Goal: Information Seeking & Learning: Check status

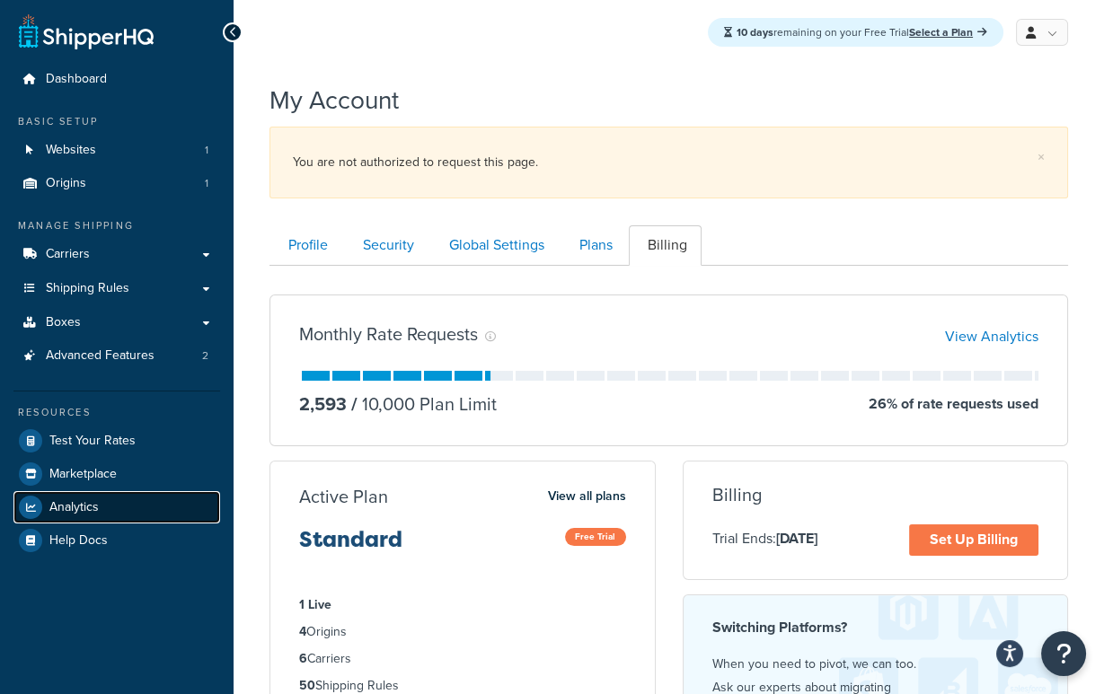
click at [87, 513] on span "Analytics" at bounding box center [73, 507] width 49 height 15
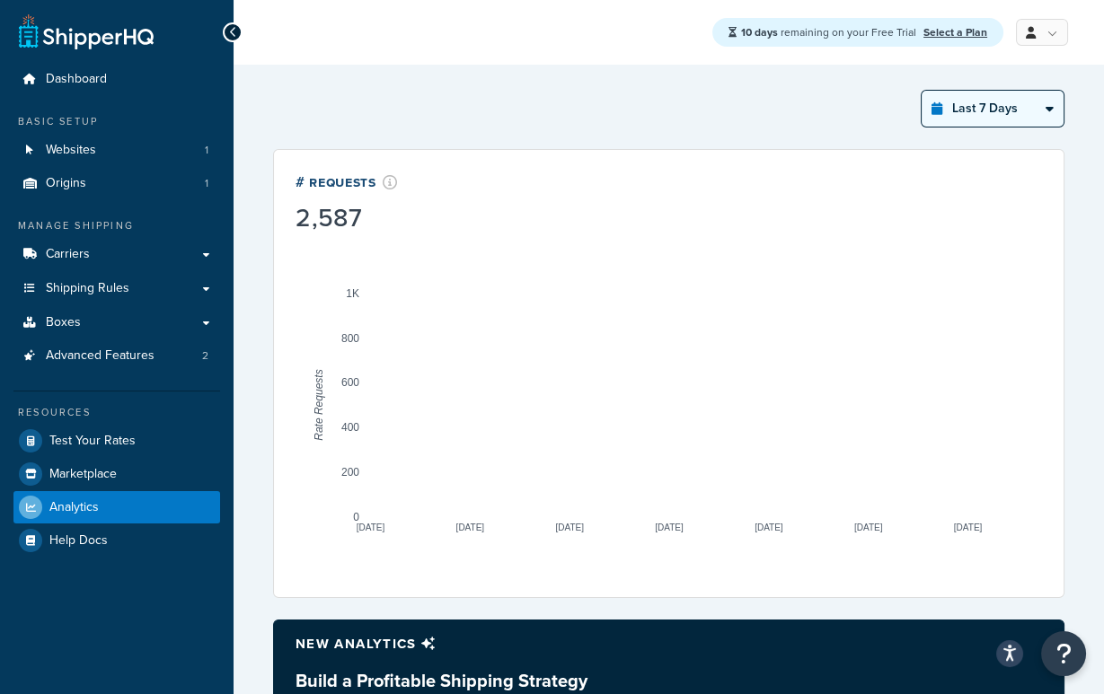
click at [1030, 116] on select "Last 24 Hours Last 7 Days Last 30 Days Last 3 Months Last 6 Months Last 12 Mont…" at bounding box center [993, 109] width 142 height 36
select select "last_year"
click at [923, 91] on select "Last 24 Hours Last 7 Days Last 30 Days Last 3 Months Last 6 Months Last 12 Mont…" at bounding box center [993, 109] width 142 height 36
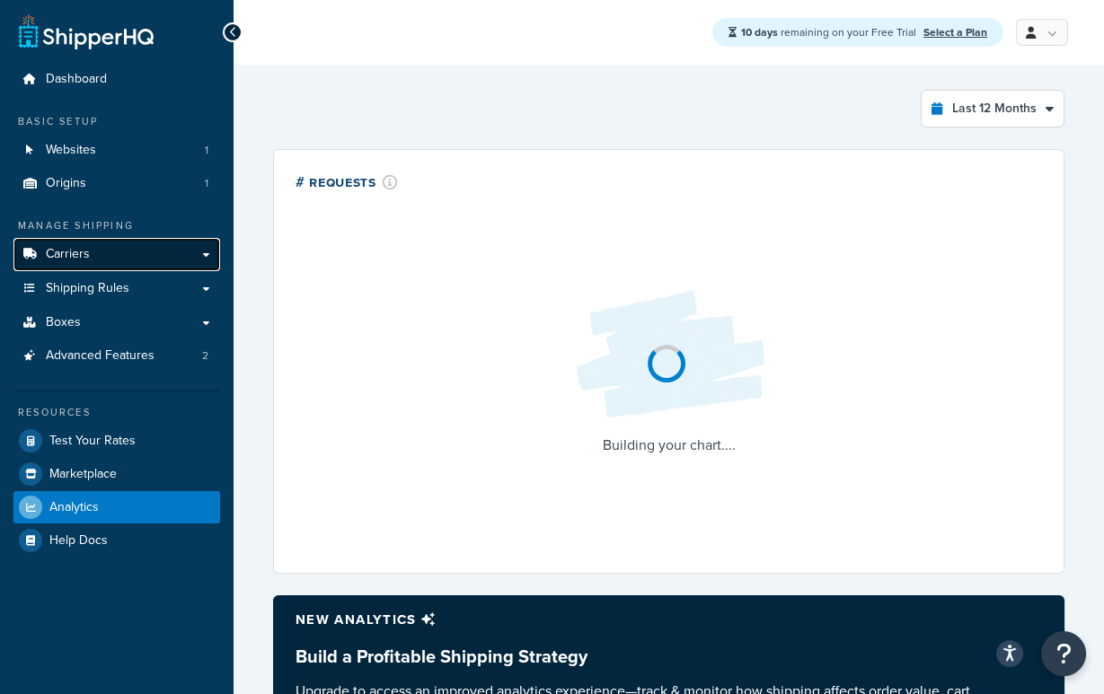
click at [68, 251] on span "Carriers" at bounding box center [68, 254] width 44 height 15
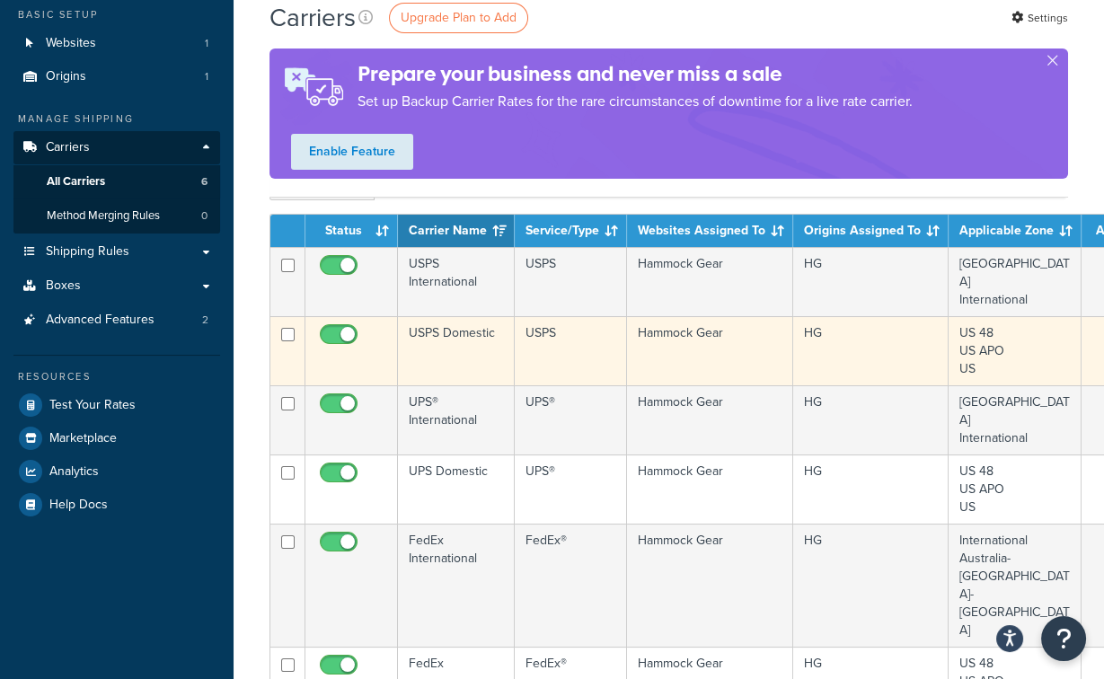
scroll to position [109, 0]
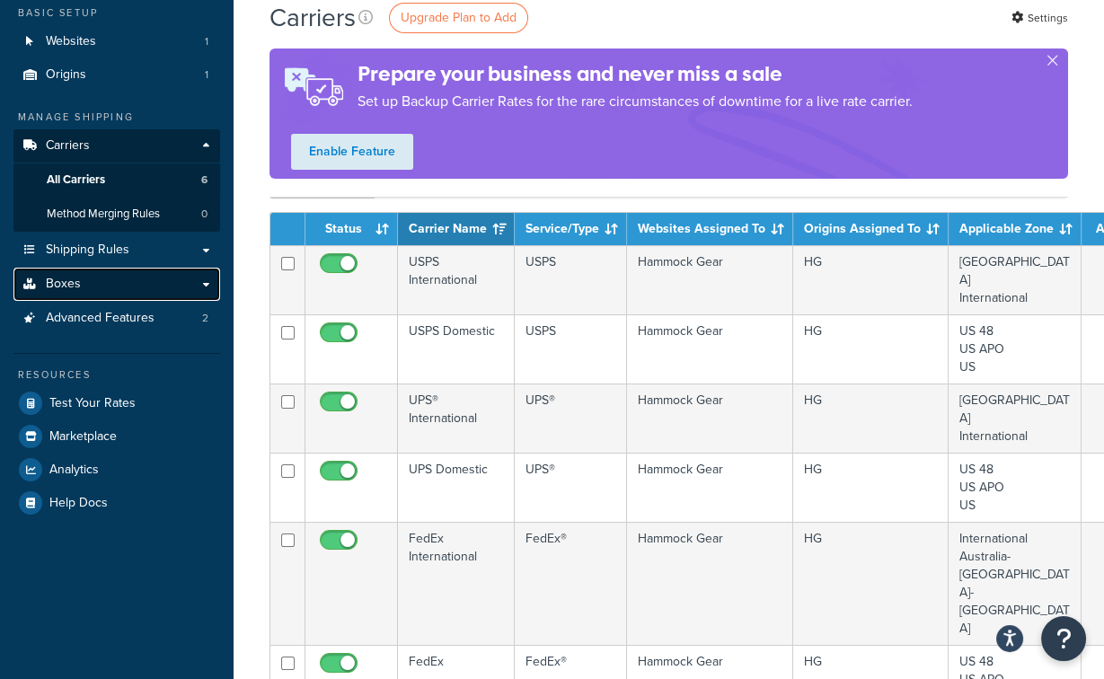
click at [133, 278] on link "Boxes" at bounding box center [116, 284] width 207 height 33
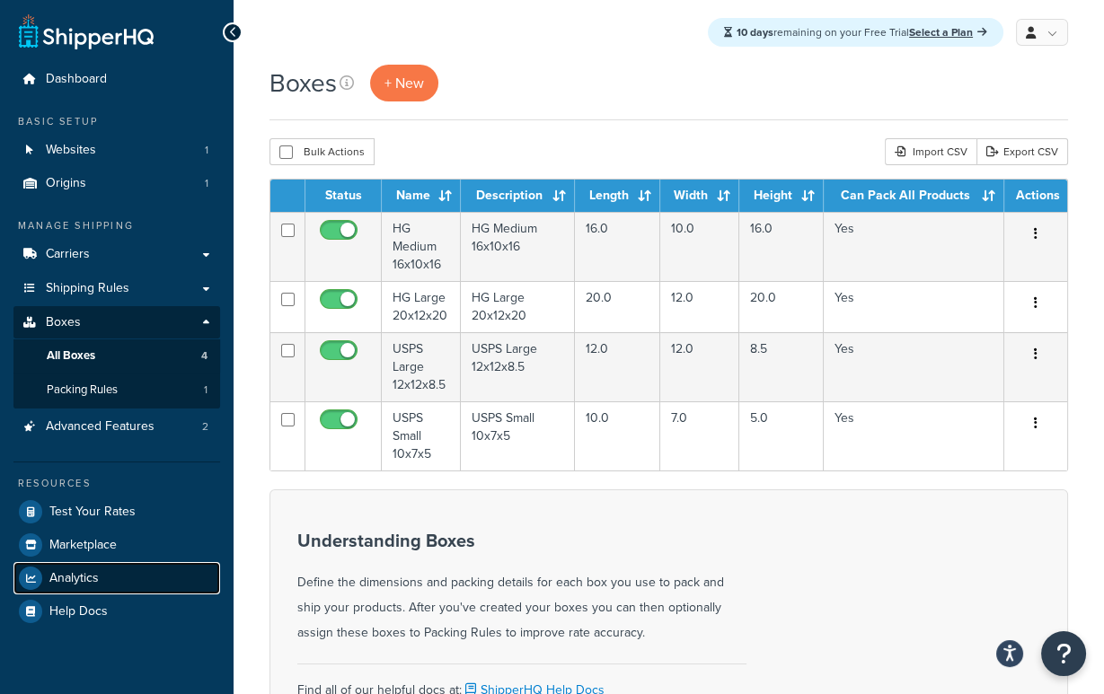
click at [102, 570] on link "Analytics" at bounding box center [116, 578] width 207 height 32
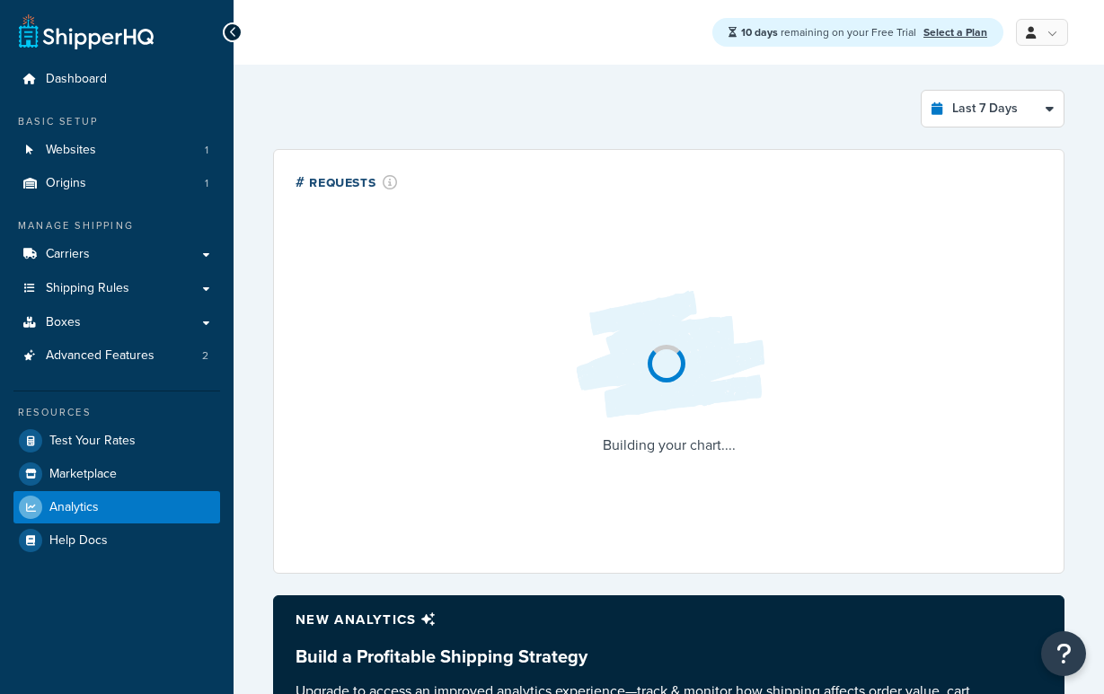
select select "last_7_days"
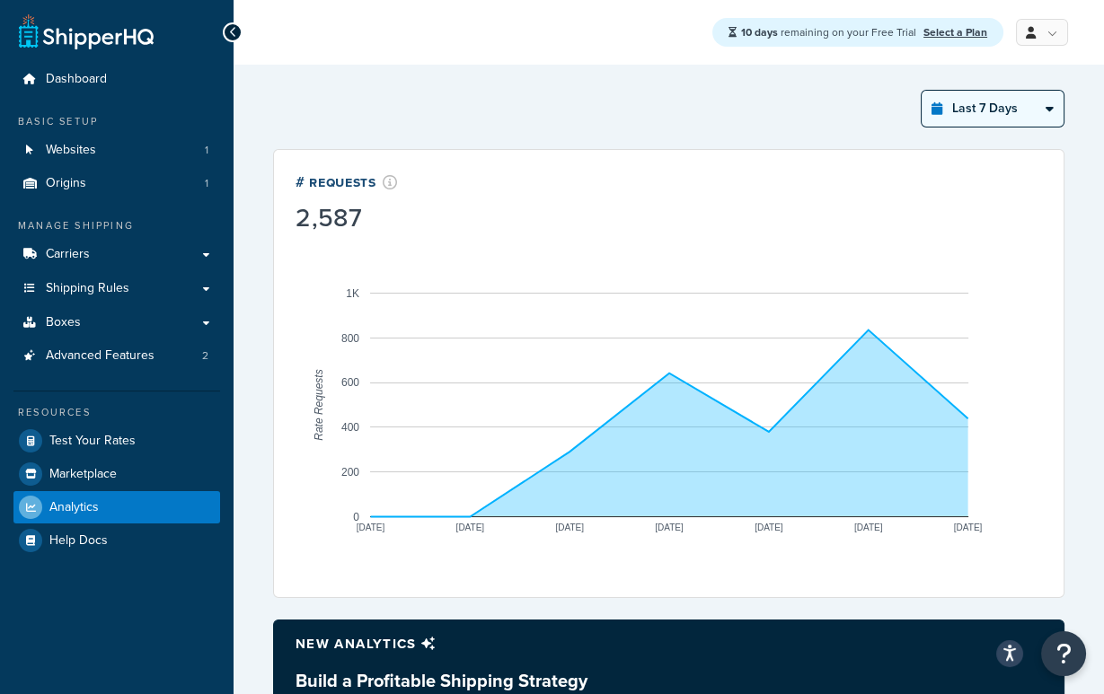
click at [996, 107] on select "Last 24 Hours Last 7 Days Last 30 Days Last 3 Months Last 6 Months Last 12 Mont…" at bounding box center [993, 109] width 142 height 36
drag, startPoint x: 858, startPoint y: 336, endPoint x: 638, endPoint y: 326, distance: 220.3
click at [650, 325] on rect "A chart." at bounding box center [669, 405] width 598 height 225
